Goal: Answer question/provide support

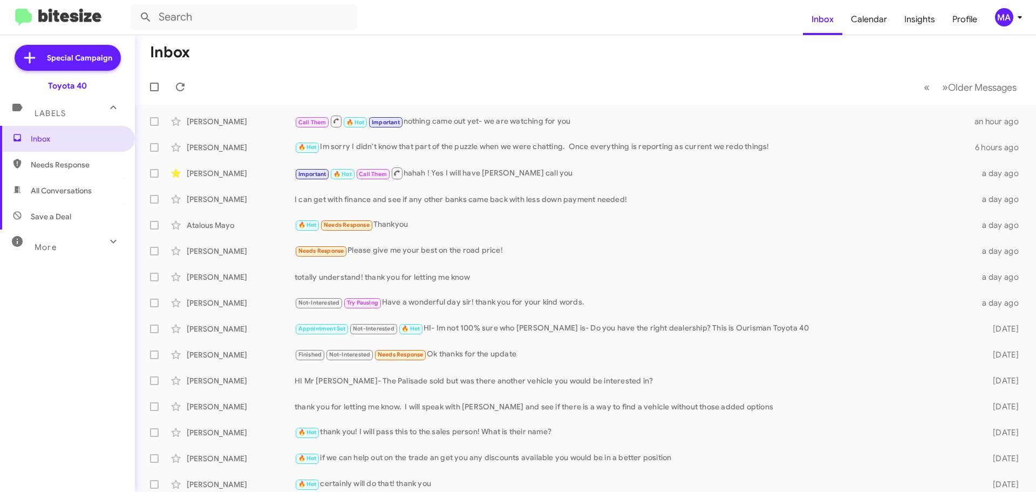
click at [72, 164] on span "Needs Response" at bounding box center [77, 164] width 92 height 11
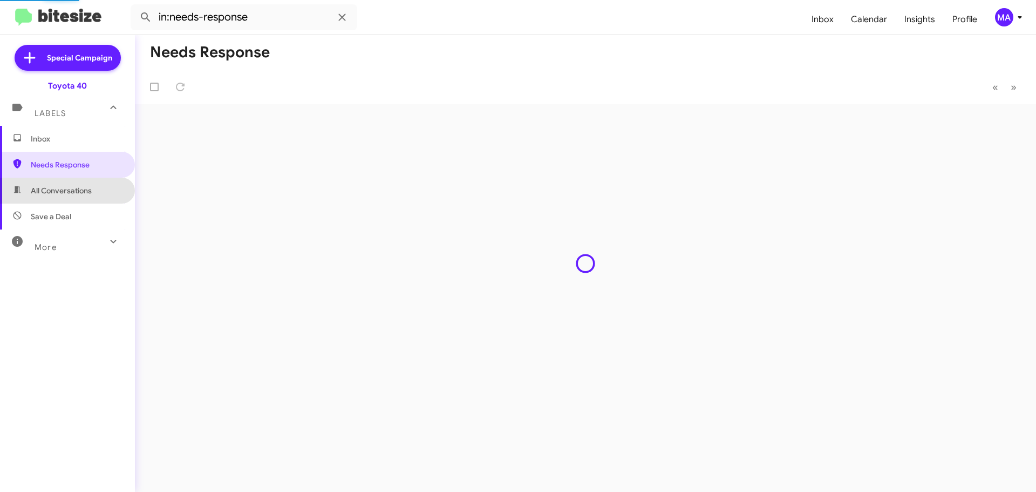
click at [73, 197] on span "All Conversations" at bounding box center [67, 191] width 135 height 26
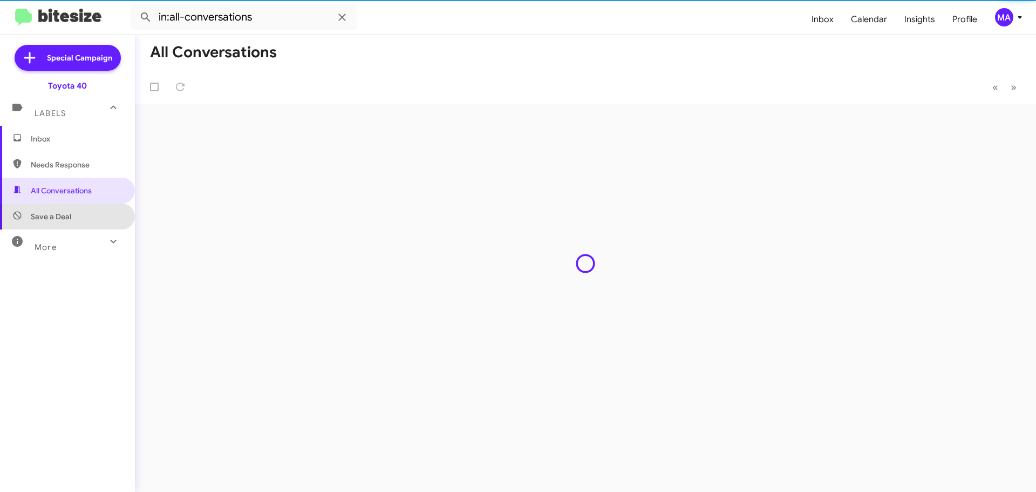
click at [73, 215] on span "Save a Deal" at bounding box center [67, 217] width 135 height 26
type input "in:not-interested"
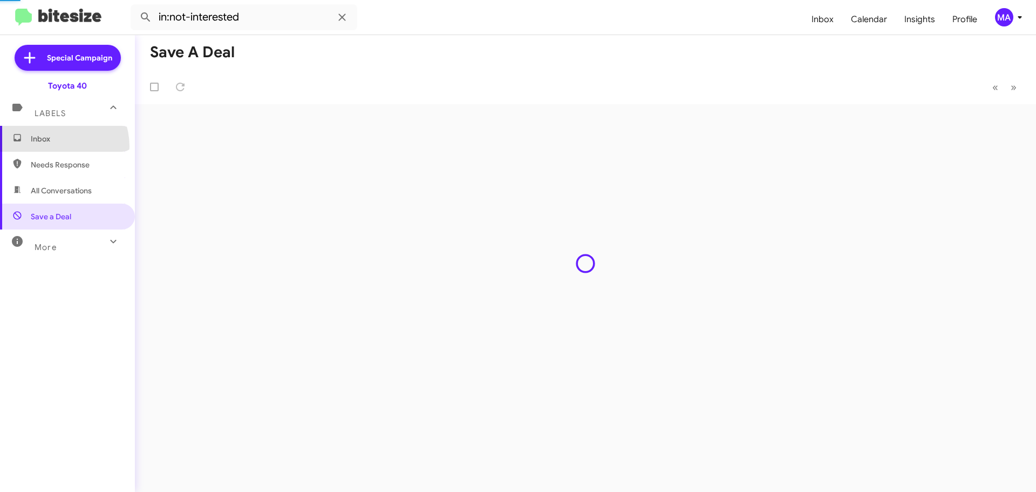
click at [53, 146] on span "Inbox" at bounding box center [67, 139] width 135 height 26
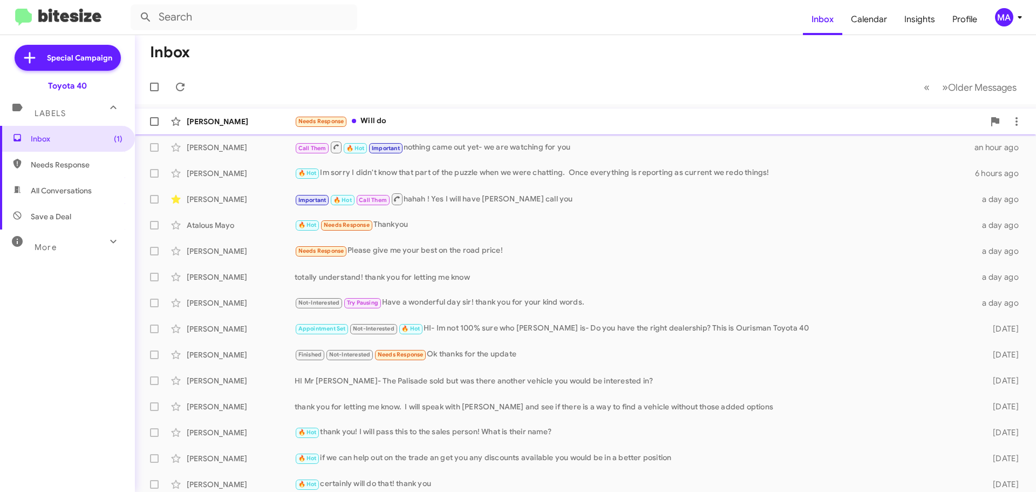
click at [396, 121] on div "Needs Response Will do" at bounding box center [640, 121] width 690 height 12
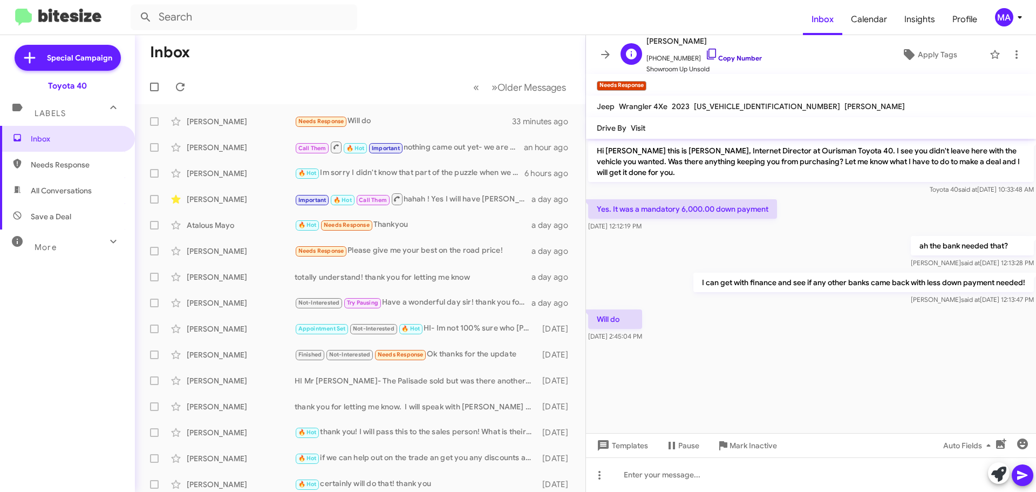
click at [706, 54] on icon at bounding box center [712, 54] width 13 height 13
